Goal: Obtain resource: Download file/media

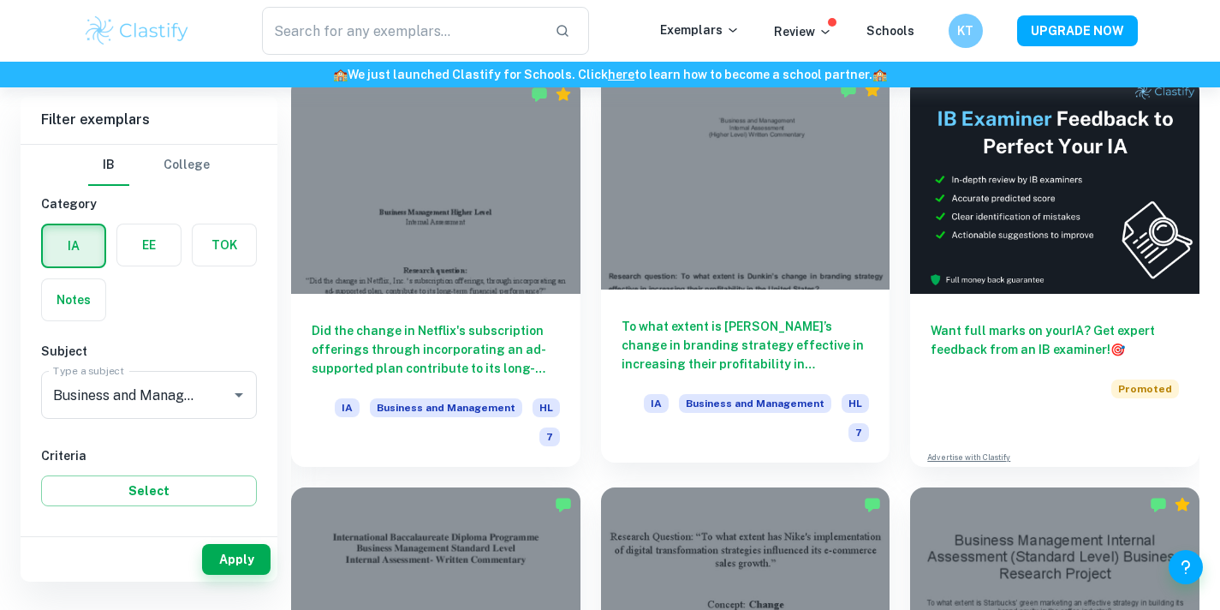
scroll to position [510, 0]
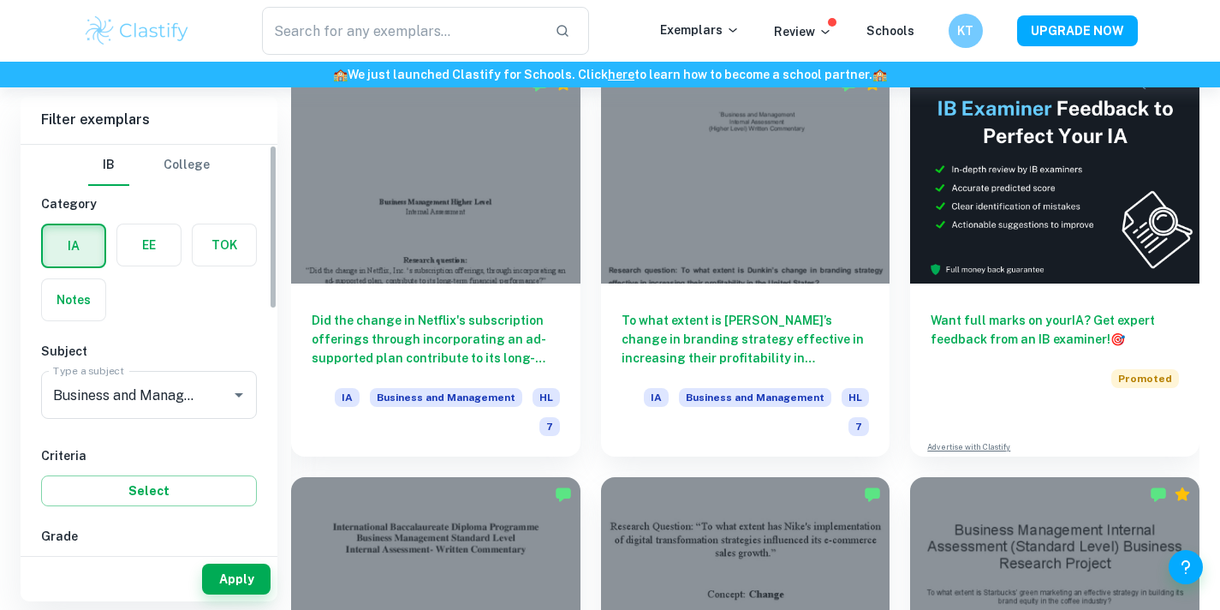
click at [148, 251] on label "button" at bounding box center [148, 244] width 63 height 41
click at [0, 0] on input "radio" at bounding box center [0, 0] width 0 height 0
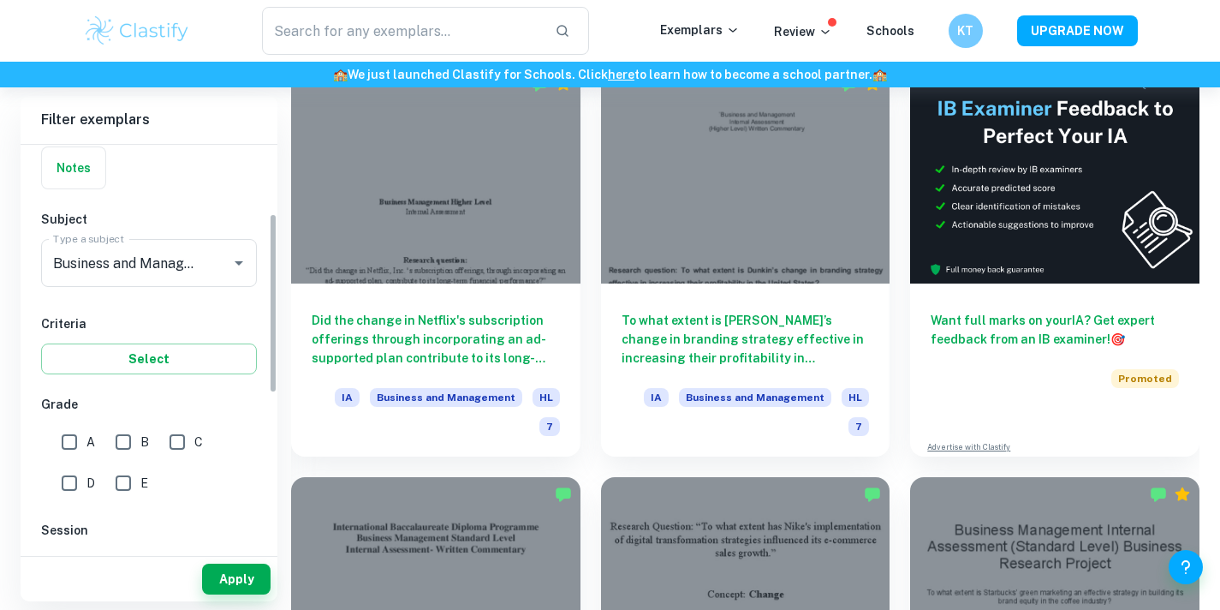
scroll to position [176, 0]
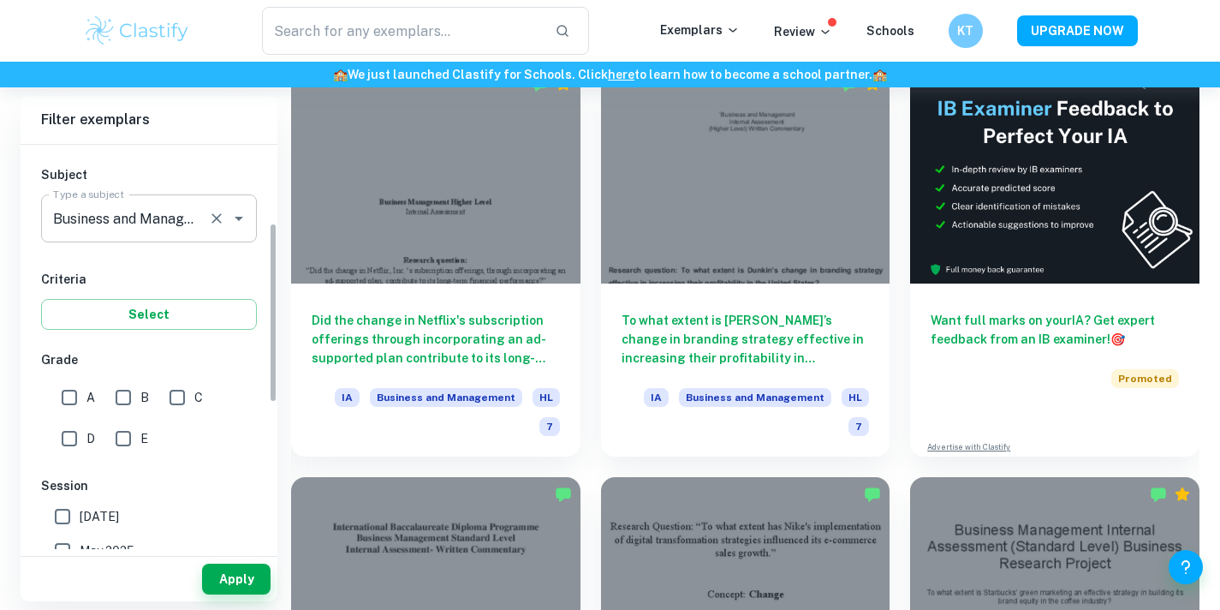
click at [205, 223] on div at bounding box center [227, 218] width 45 height 24
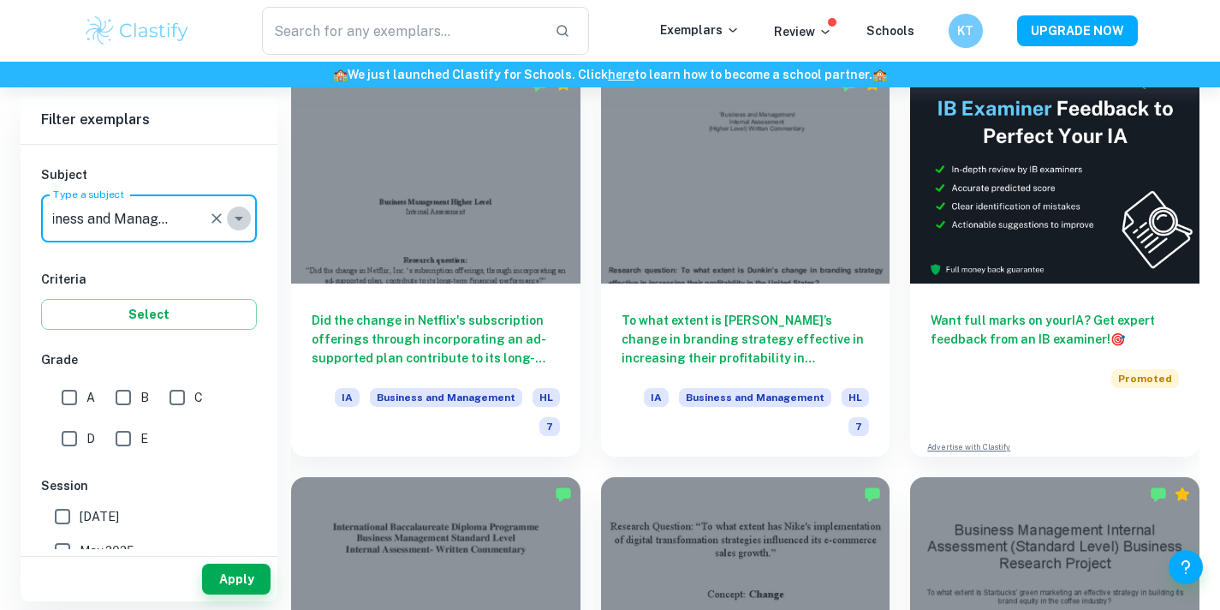
click at [249, 215] on button "Open" at bounding box center [239, 218] width 24 height 24
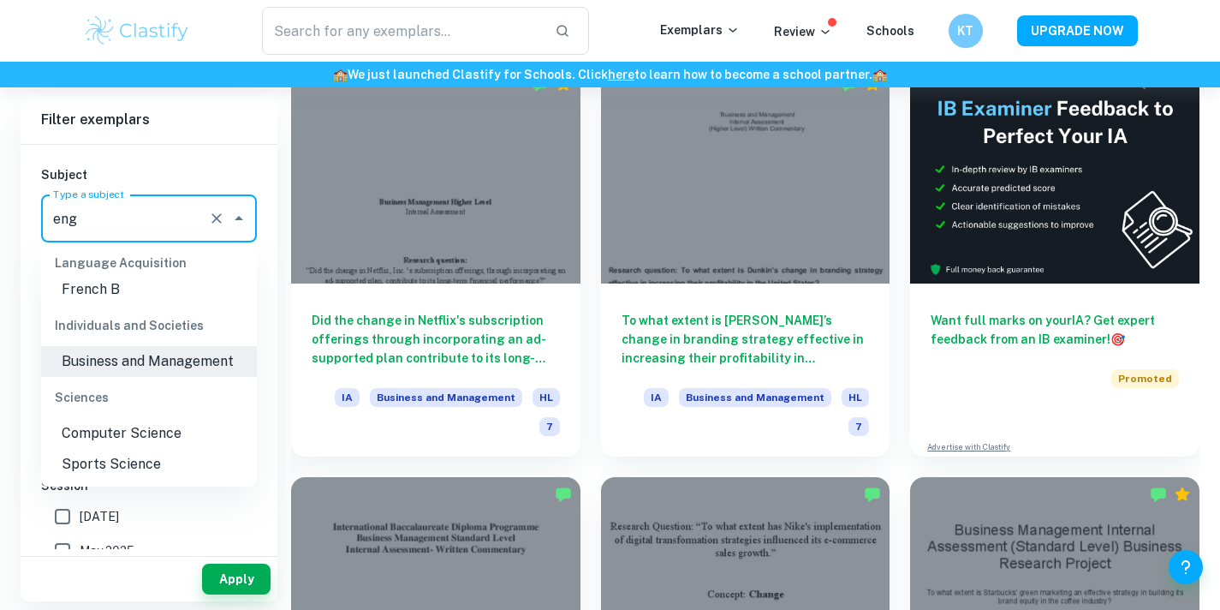
scroll to position [0, 0]
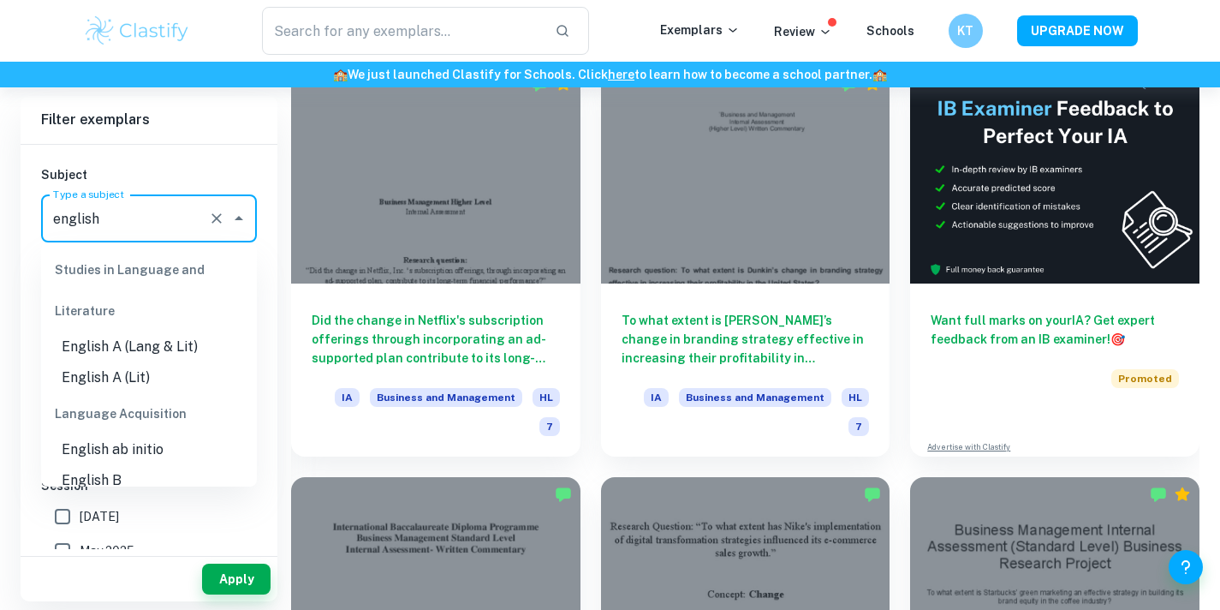
click at [193, 474] on li "English B" at bounding box center [149, 480] width 216 height 31
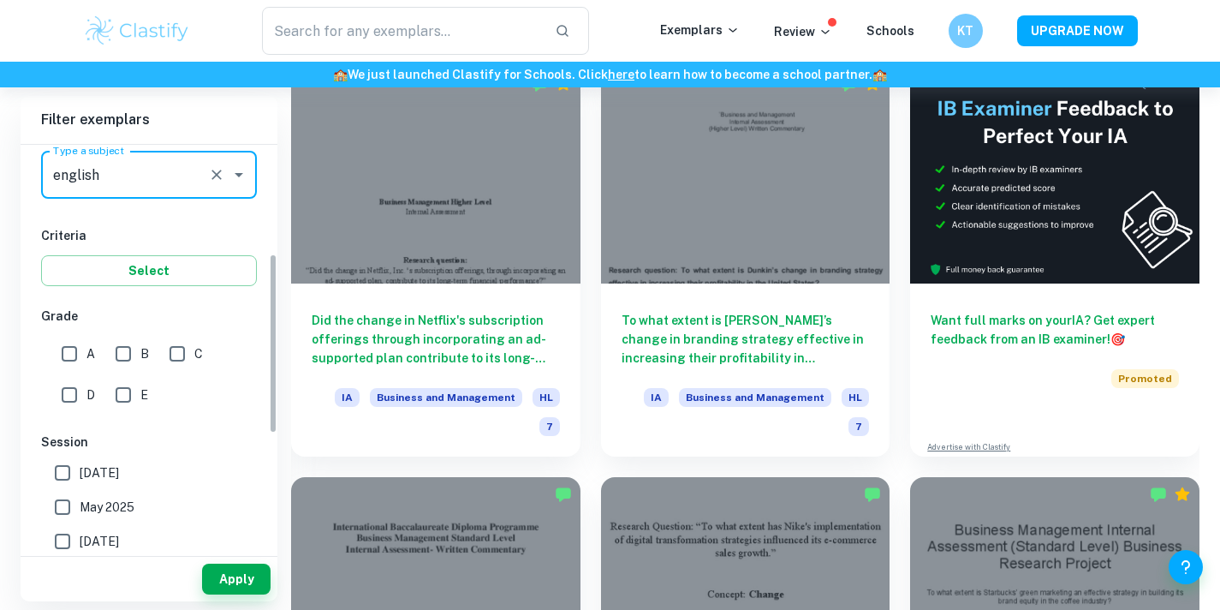
scroll to position [259, 0]
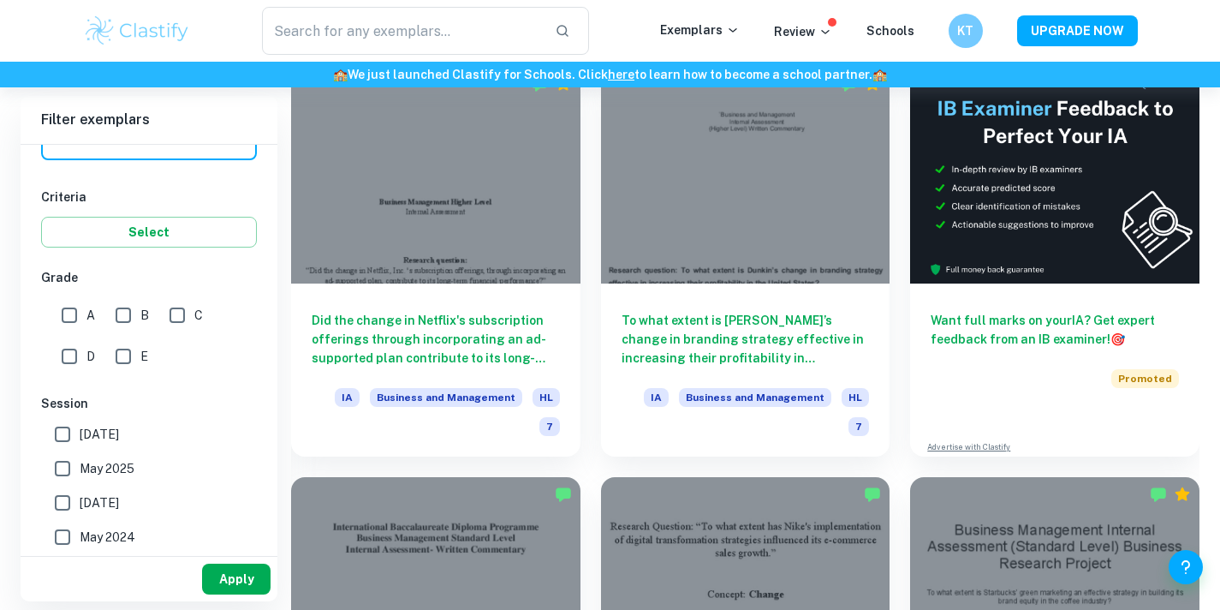
type input "English B"
click at [233, 576] on button "Apply" at bounding box center [236, 578] width 68 height 31
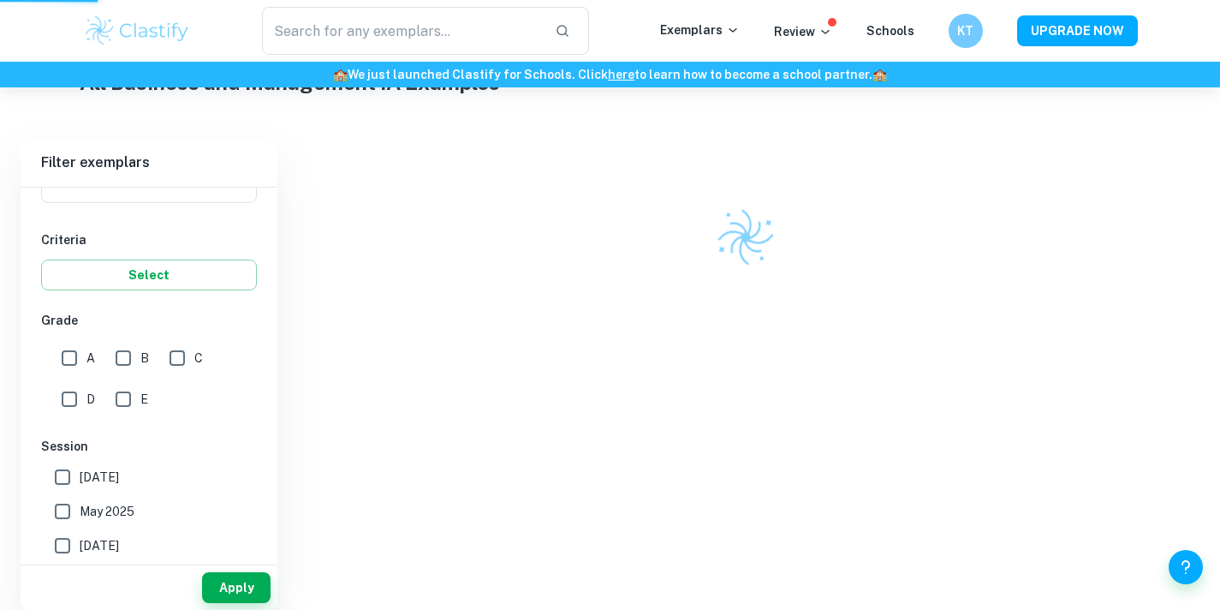
scroll to position [413, 0]
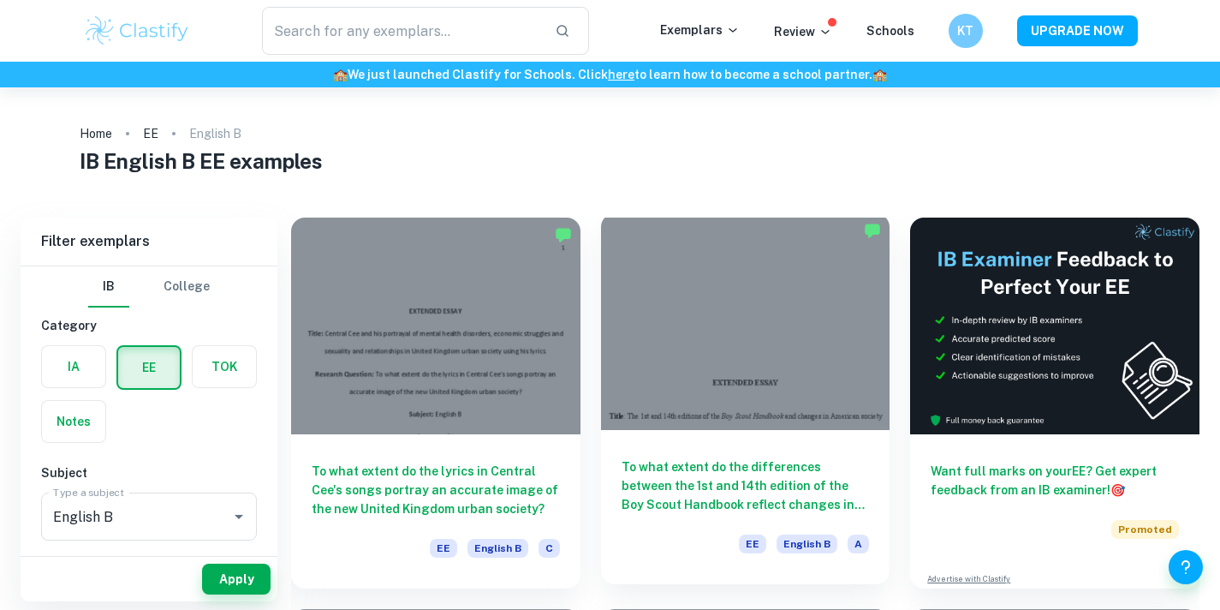
click at [812, 413] on div at bounding box center [745, 321] width 289 height 217
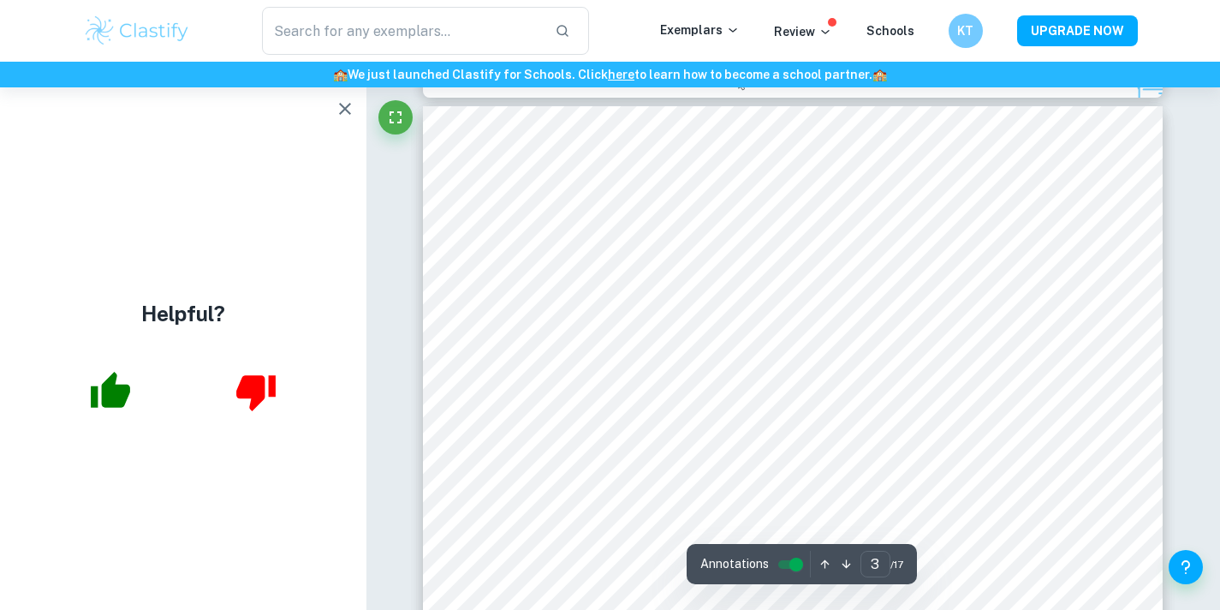
scroll to position [2348, 0]
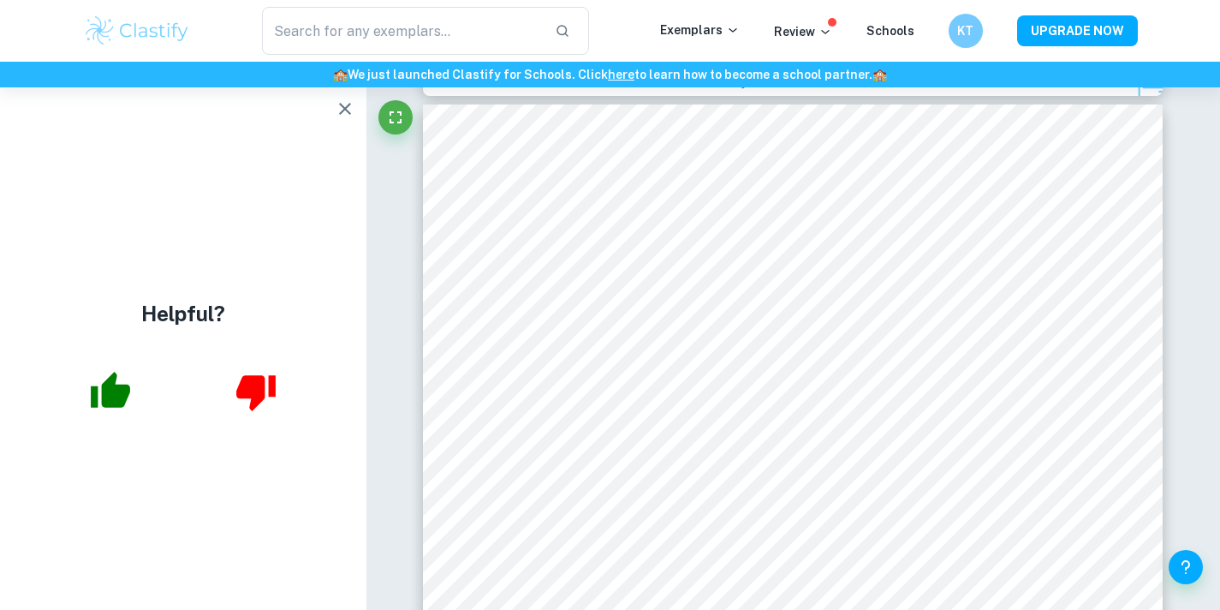
click at [338, 110] on icon "button" at bounding box center [345, 108] width 21 height 21
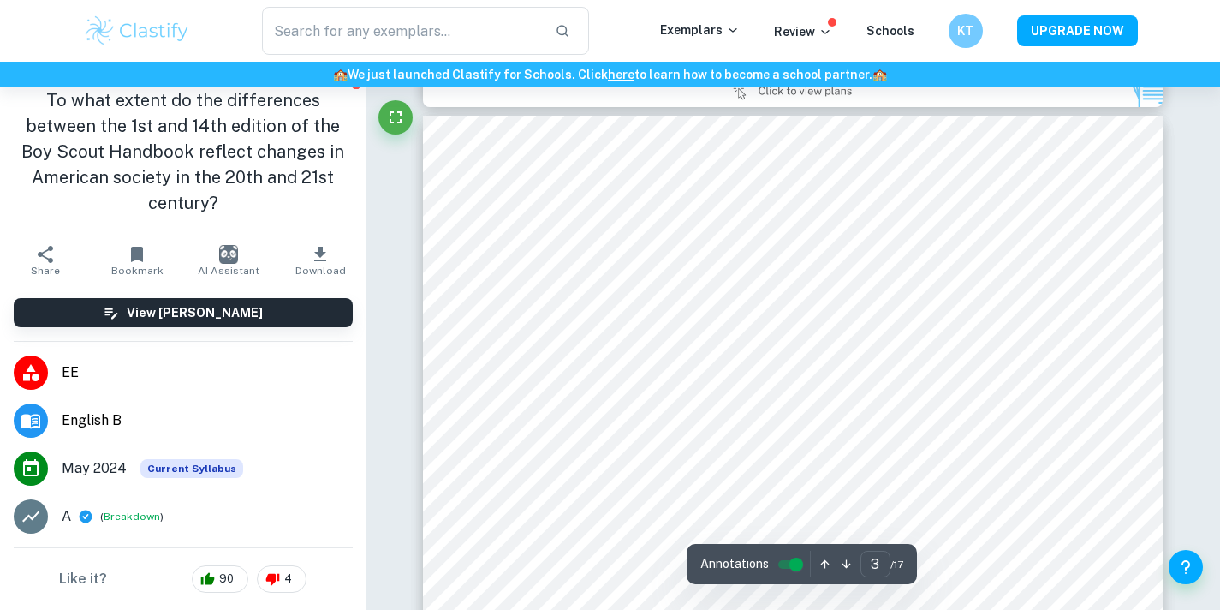
scroll to position [15, 0]
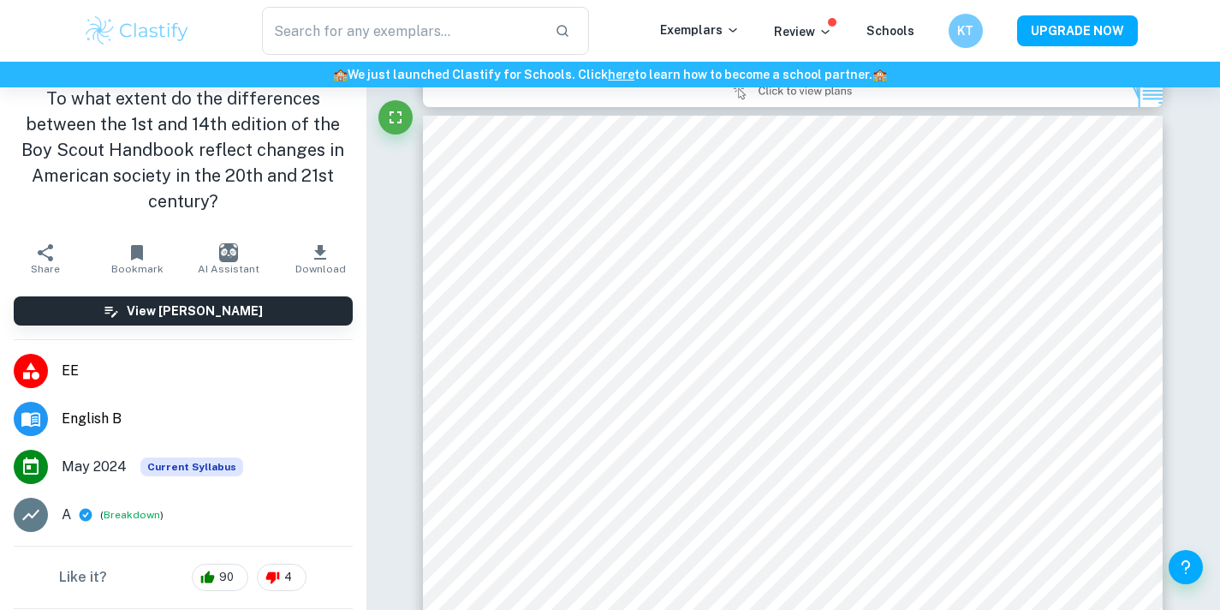
click at [331, 240] on button "Download" at bounding box center [321, 259] width 92 height 48
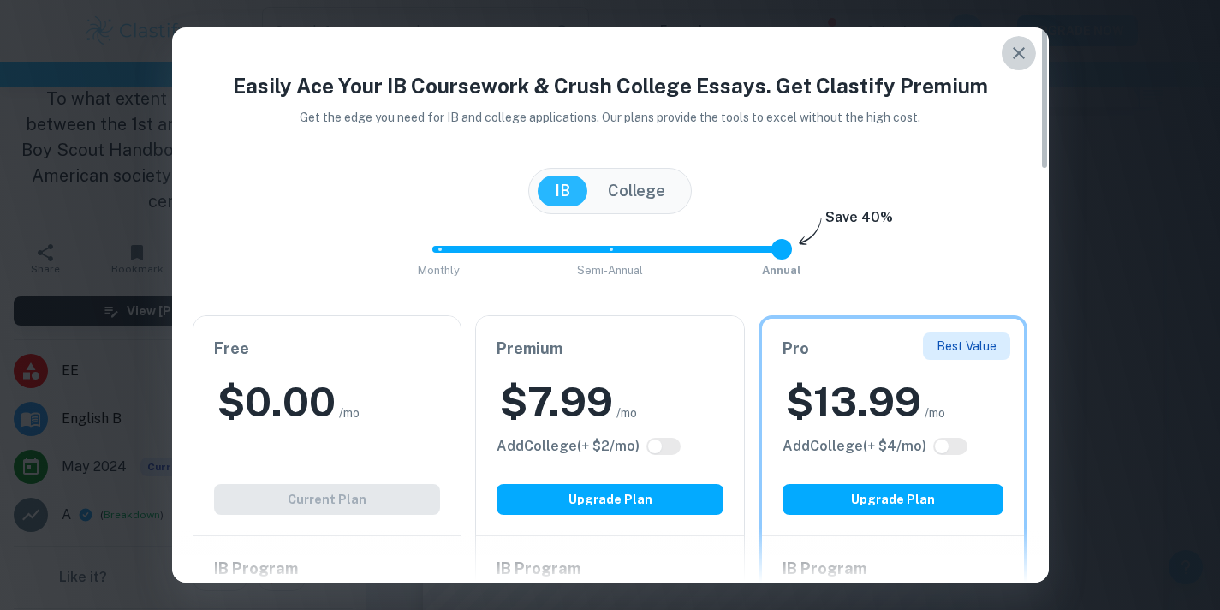
click at [1024, 55] on icon "button" at bounding box center [1019, 53] width 21 height 21
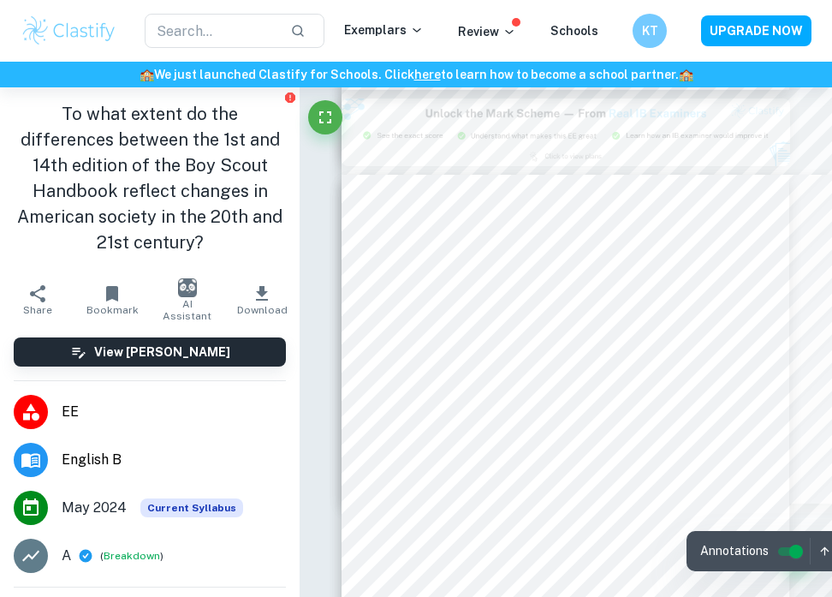
scroll to position [1661, 0]
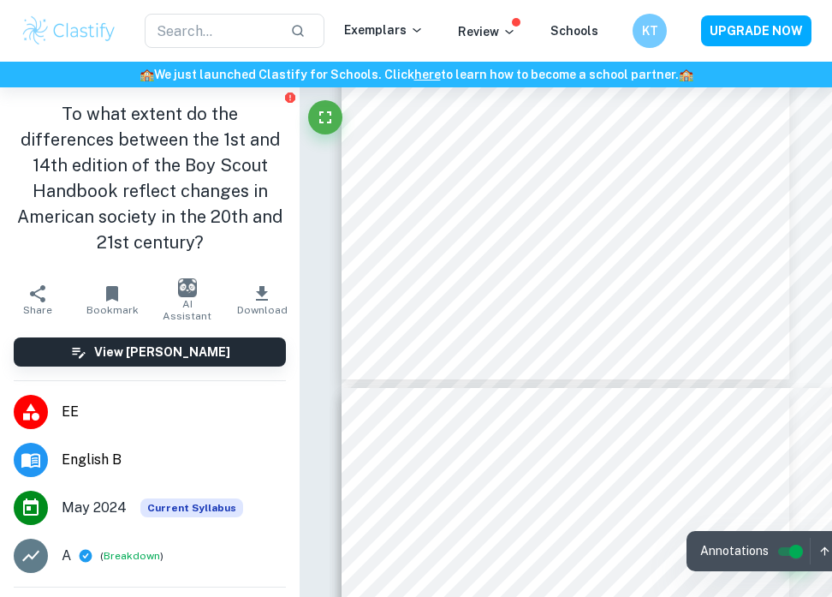
type input "4"
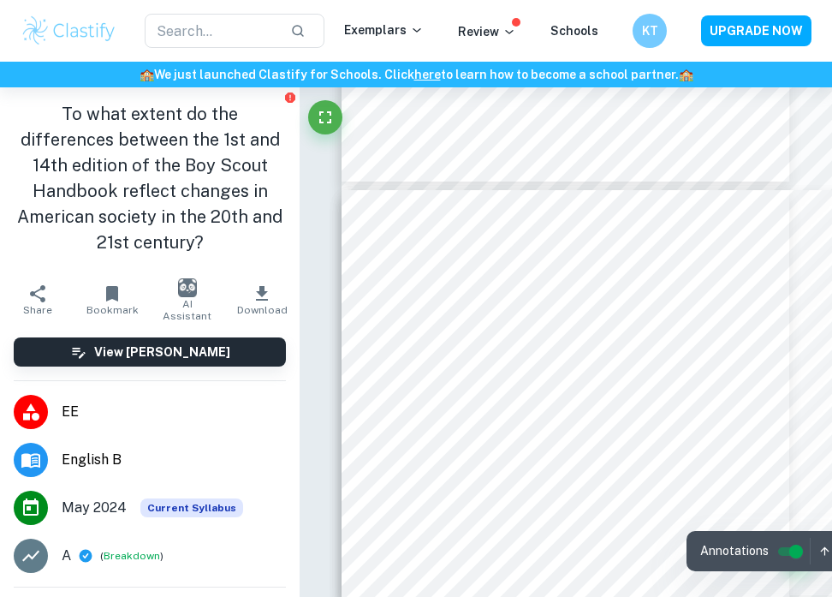
scroll to position [2068, 0]
